Goal: Check status

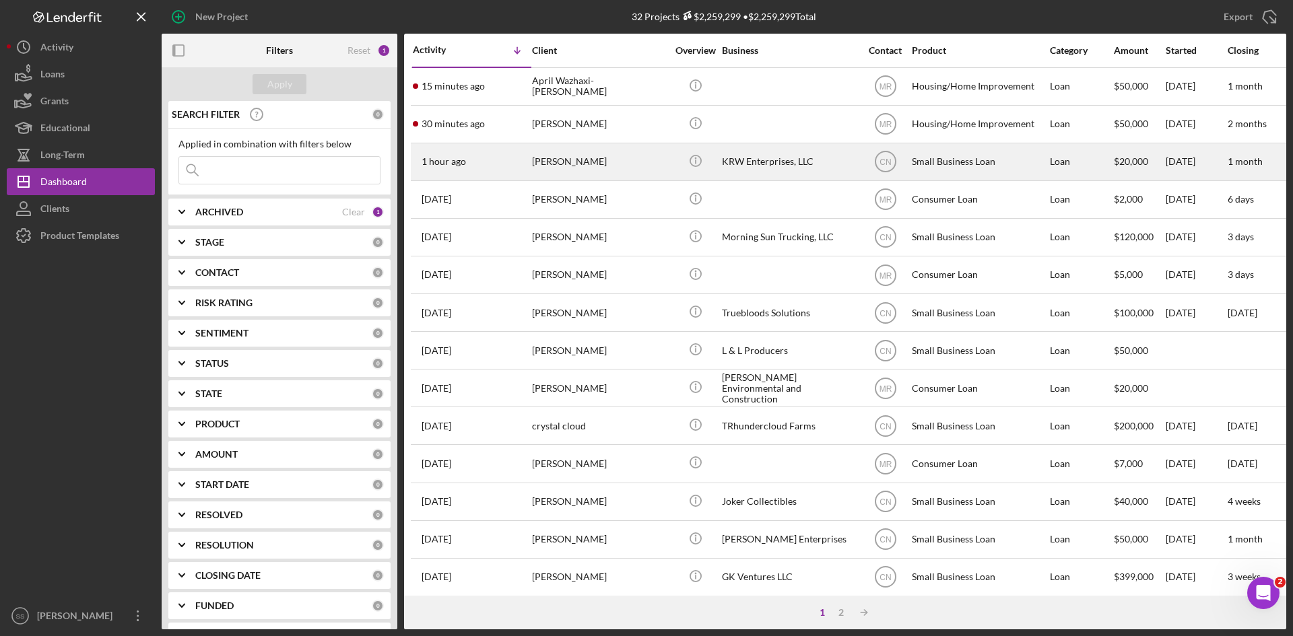
click at [781, 165] on div "KRW Enterprises, LLC" at bounding box center [789, 162] width 135 height 36
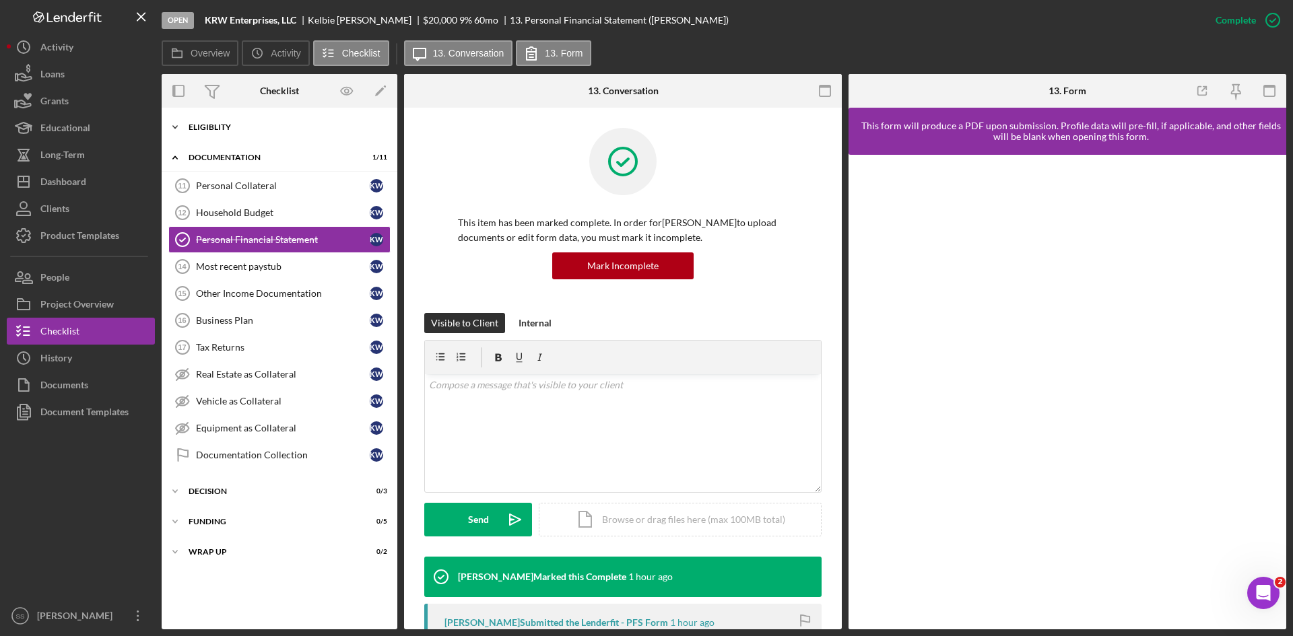
click at [191, 127] on div "Eligiblity" at bounding box center [285, 127] width 192 height 8
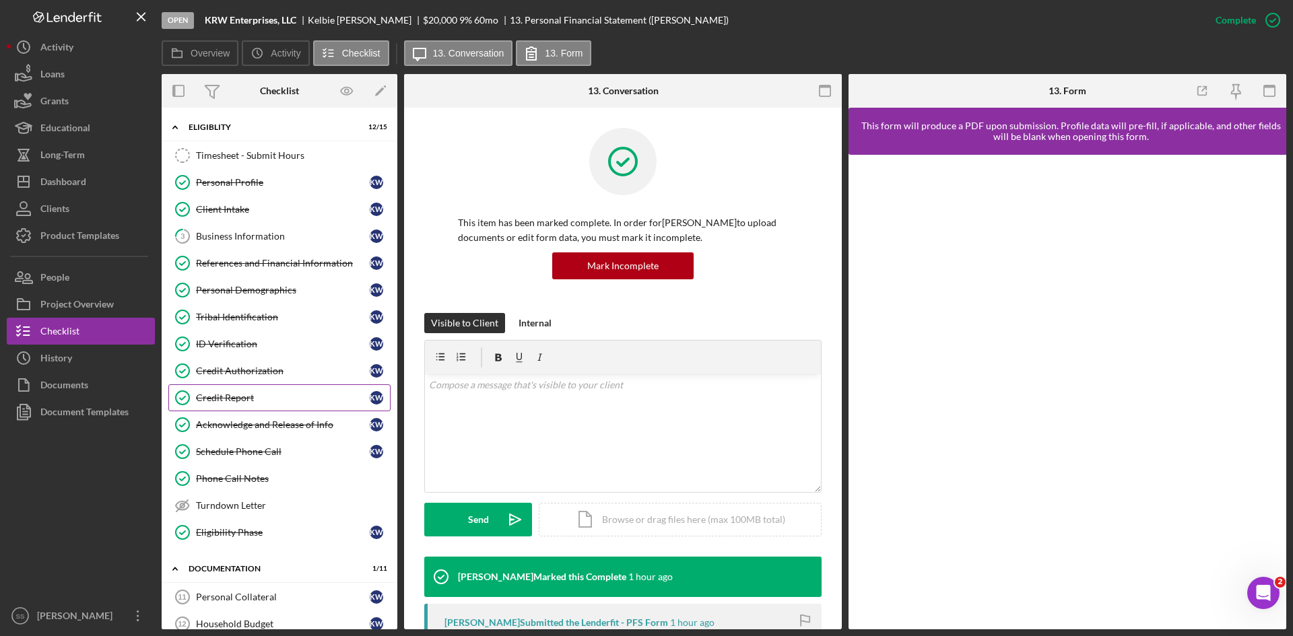
click at [210, 396] on div "Credit Report" at bounding box center [283, 398] width 174 height 11
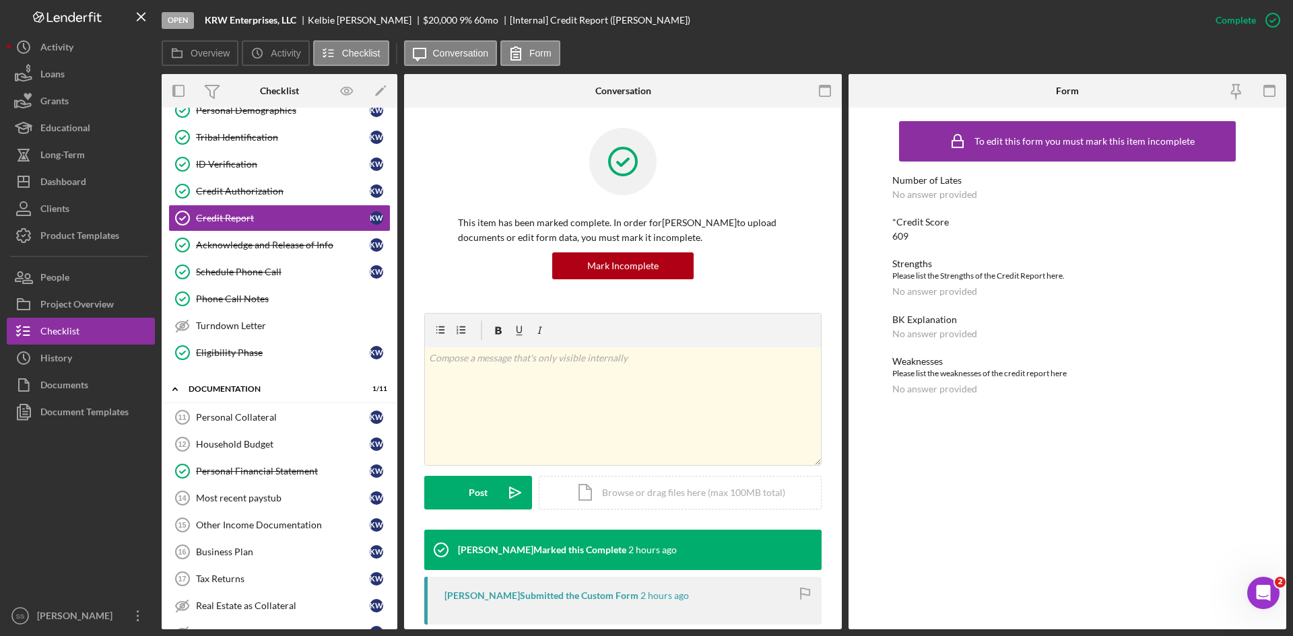
scroll to position [180, 0]
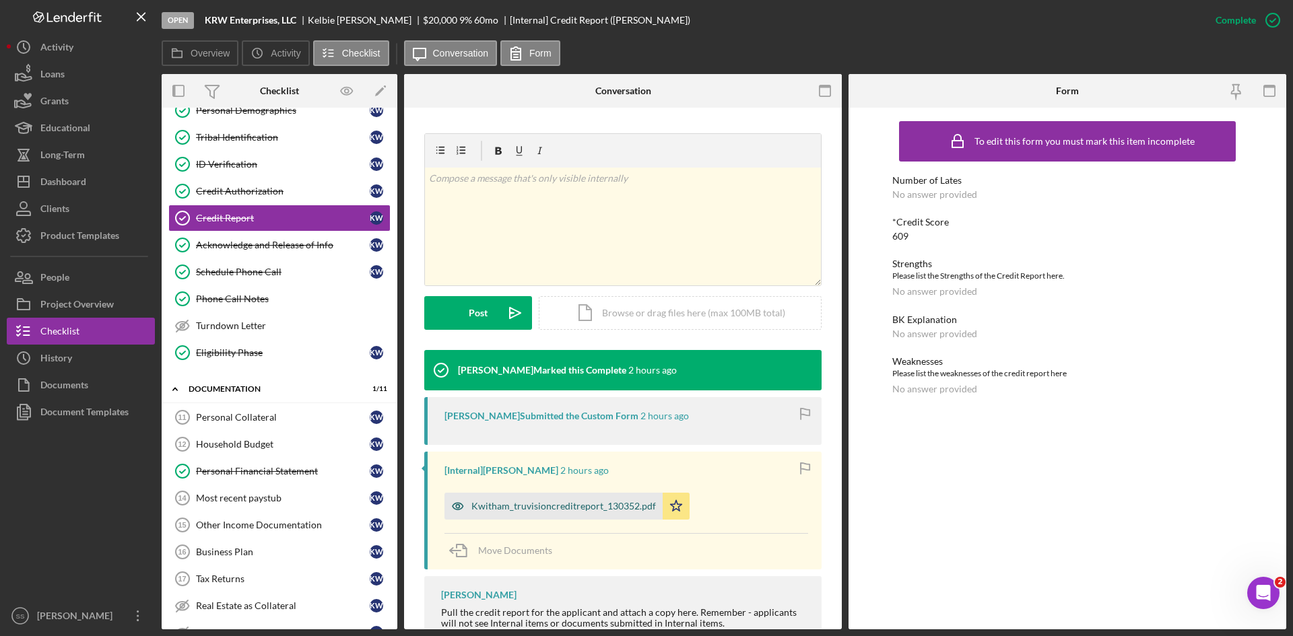
click at [548, 507] on div "Kwitham_truvisioncreditreport_130352.pdf" at bounding box center [563, 506] width 185 height 11
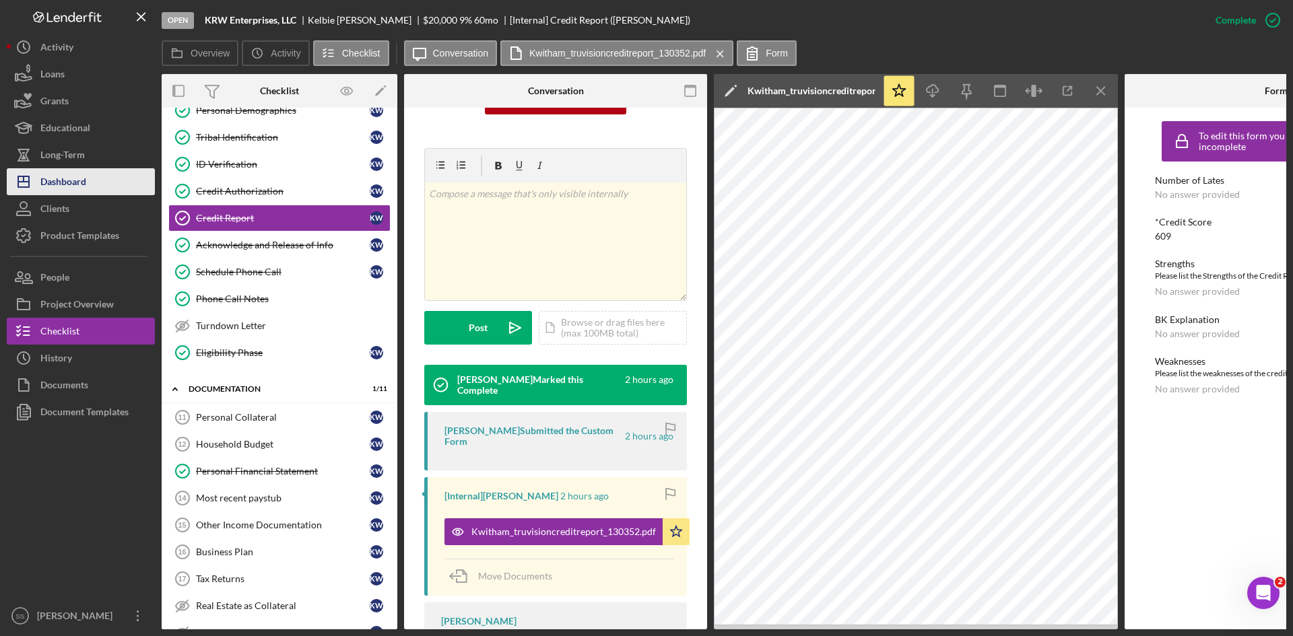
click at [67, 179] on div "Dashboard" at bounding box center [63, 183] width 46 height 30
